Goal: Find specific page/section: Find specific page/section

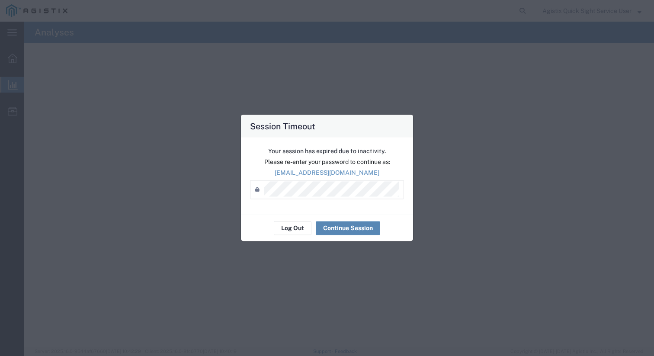
click at [332, 226] on button "Continue Session" at bounding box center [348, 228] width 64 height 14
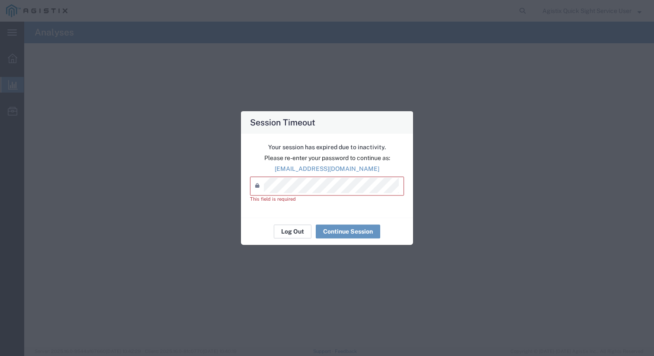
click at [290, 231] on button "Log Out" at bounding box center [293, 231] width 38 height 14
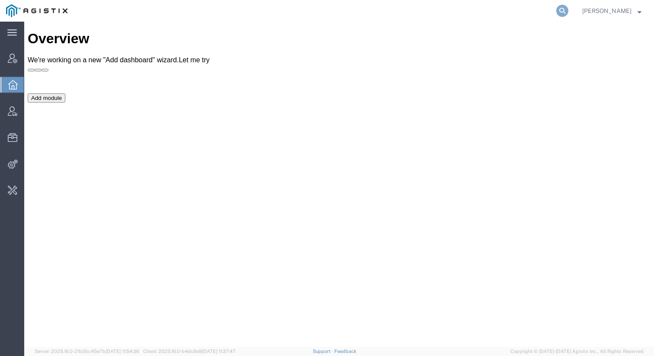
click at [561, 10] on icon at bounding box center [562, 11] width 12 height 12
click at [530, 13] on input "search" at bounding box center [424, 10] width 263 height 21
paste input "08f6a560-d627-11e7-a219-001a4a0b004f"
type input "08f6a560-d627-11e7-a219-001a4a0b004f"
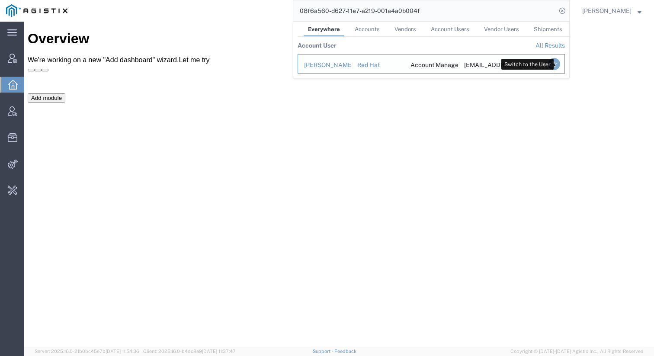
click at [558, 63] on icon "Search Results" at bounding box center [554, 64] width 12 height 12
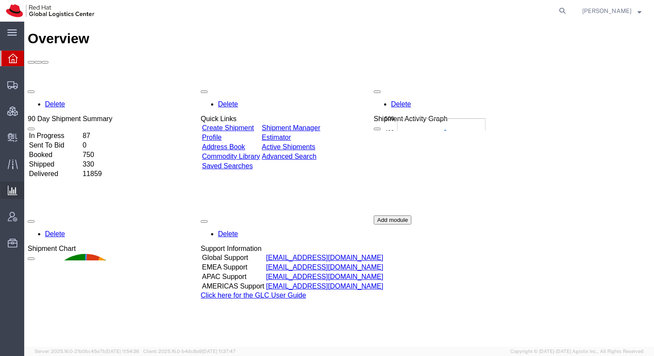
click at [0, 0] on span "Analyses" at bounding box center [0, 0] width 0 height 0
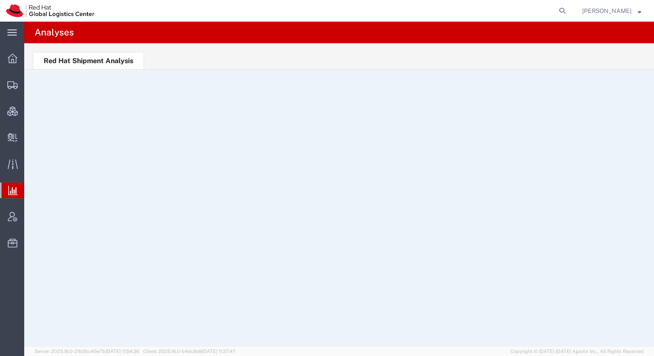
click at [624, 9] on span "[PERSON_NAME]" at bounding box center [606, 11] width 49 height 10
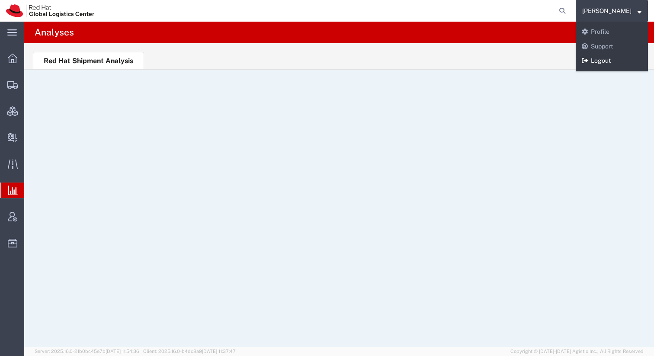
click at [608, 63] on link "Logout" at bounding box center [612, 61] width 72 height 15
